Goal: Transaction & Acquisition: Subscribe to service/newsletter

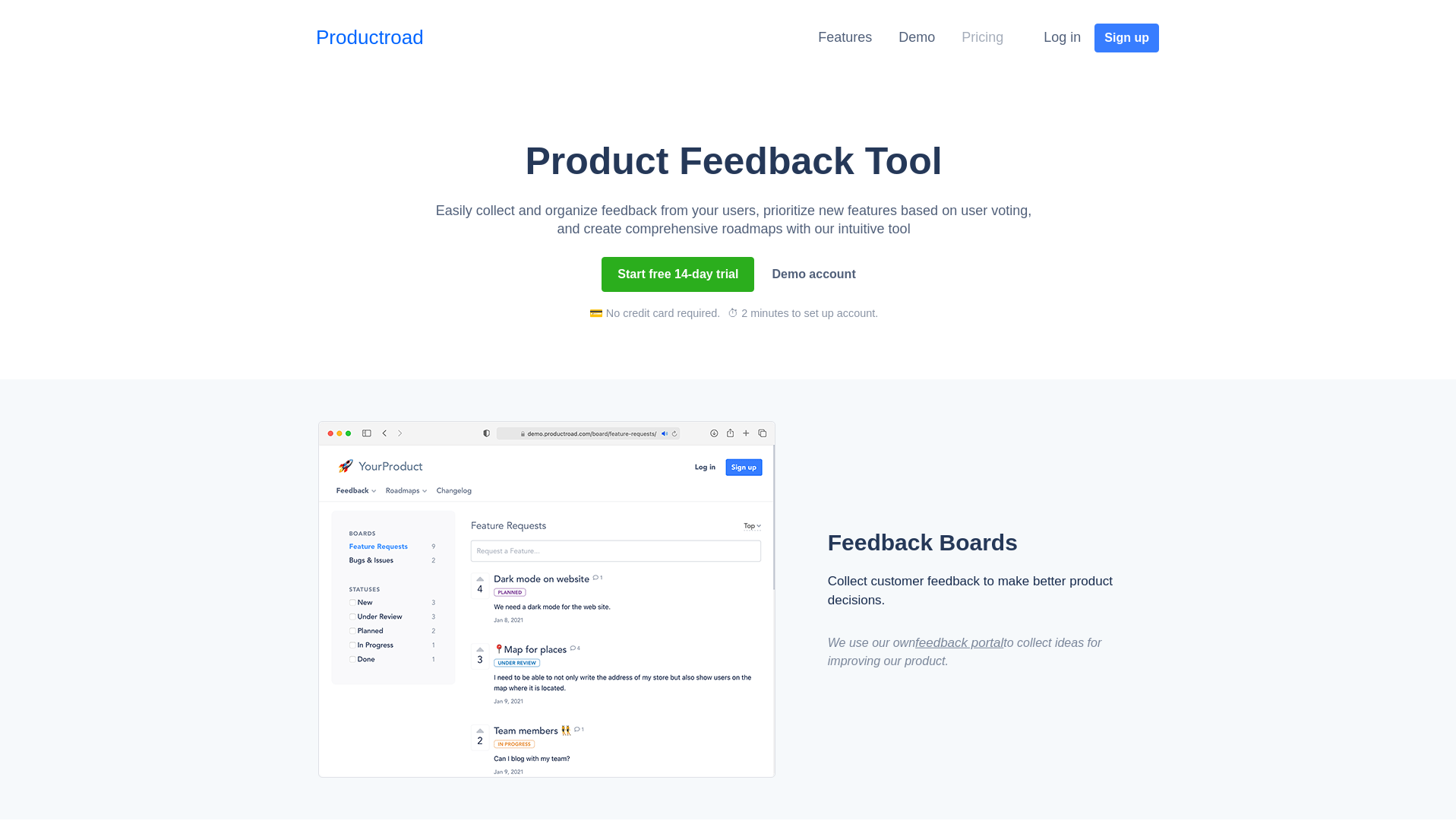
click at [980, 41] on link "Pricing" at bounding box center [982, 36] width 42 height 15
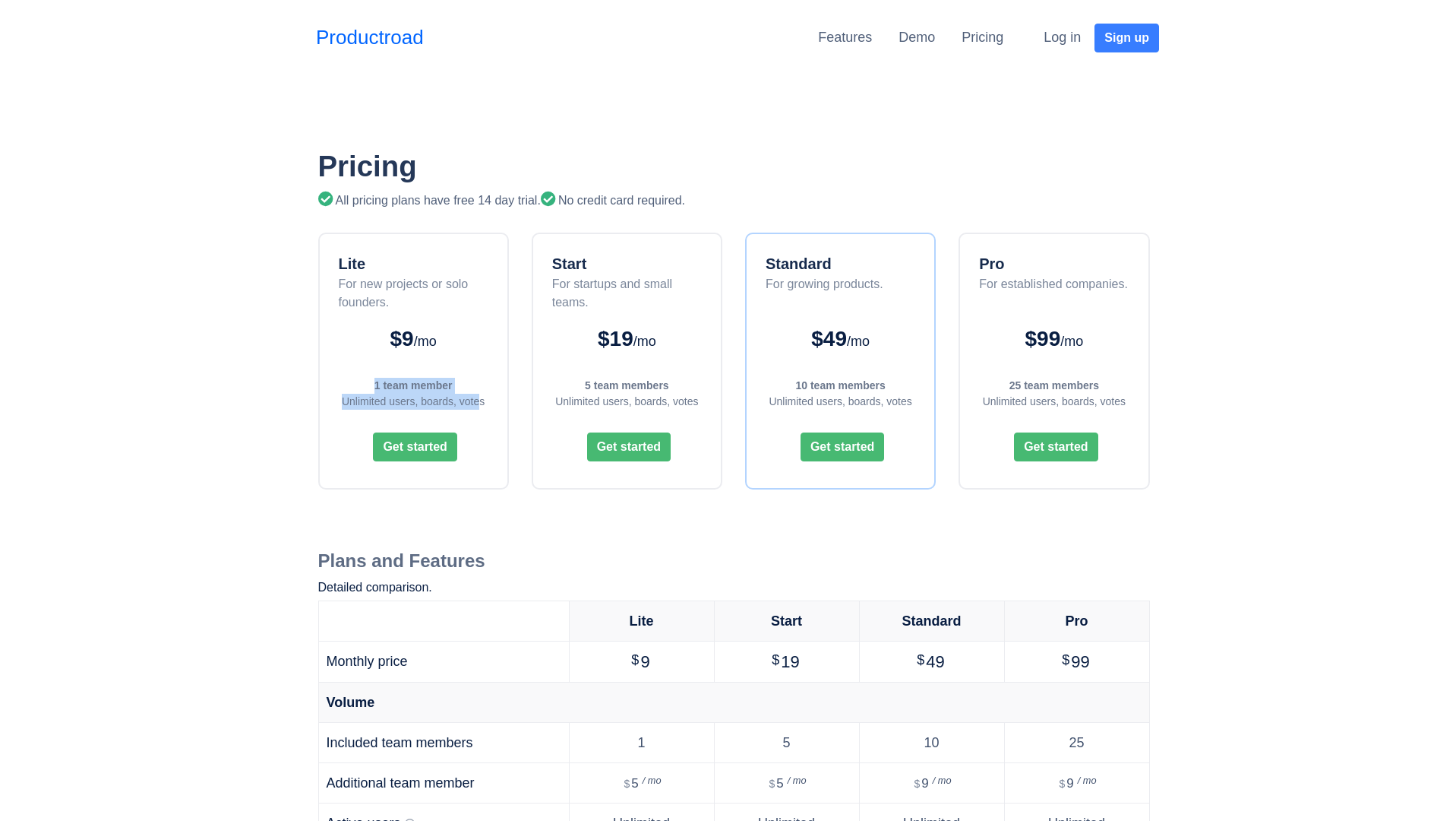
drag, startPoint x: 374, startPoint y: 384, endPoint x: 482, endPoint y: 397, distance: 108.8
click at [482, 397] on div "Lite For new projects or solo founders. $9 /mo 1 team member Unlimited users, b…" at bounding box center [414, 361] width 190 height 257
click at [482, 397] on div "Unlimited users, boards, votes" at bounding box center [414, 401] width 157 height 16
